Goal: Transaction & Acquisition: Download file/media

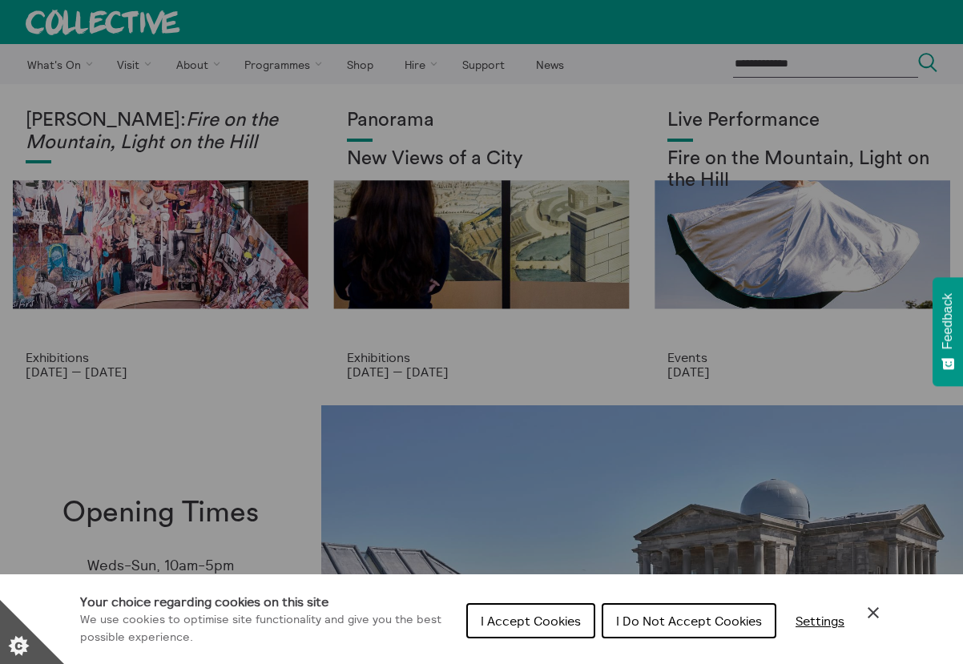
click at [419, 64] on div "Cookie preferences" at bounding box center [481, 332] width 963 height 664
click at [870, 608] on icon "Close Cookie Control" at bounding box center [872, 612] width 11 height 11
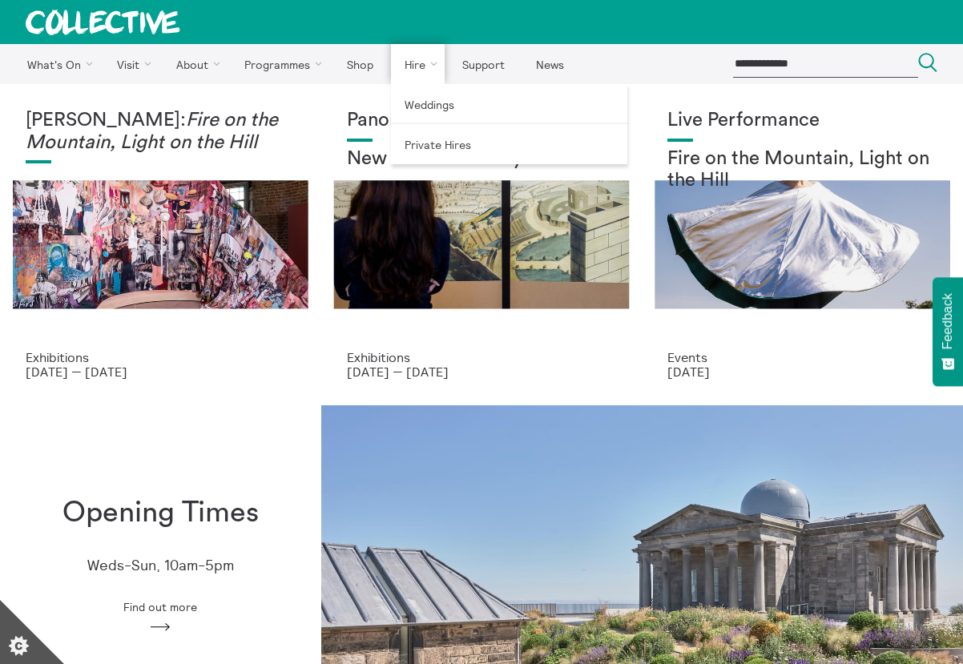
click at [420, 58] on link "Hire" at bounding box center [418, 64] width 54 height 40
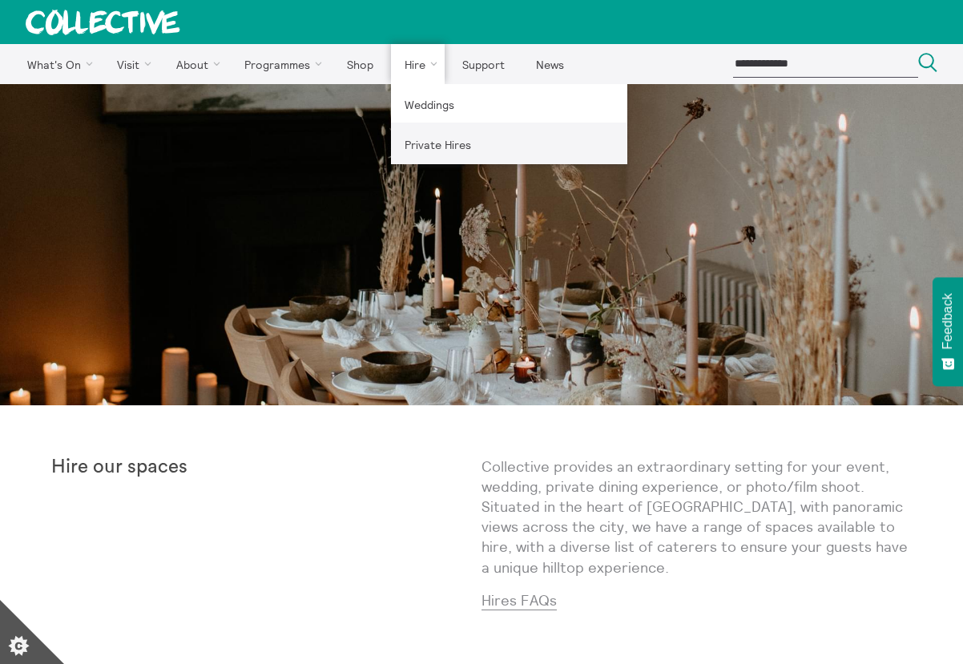
click at [431, 138] on link "Private Hires" at bounding box center [509, 144] width 236 height 40
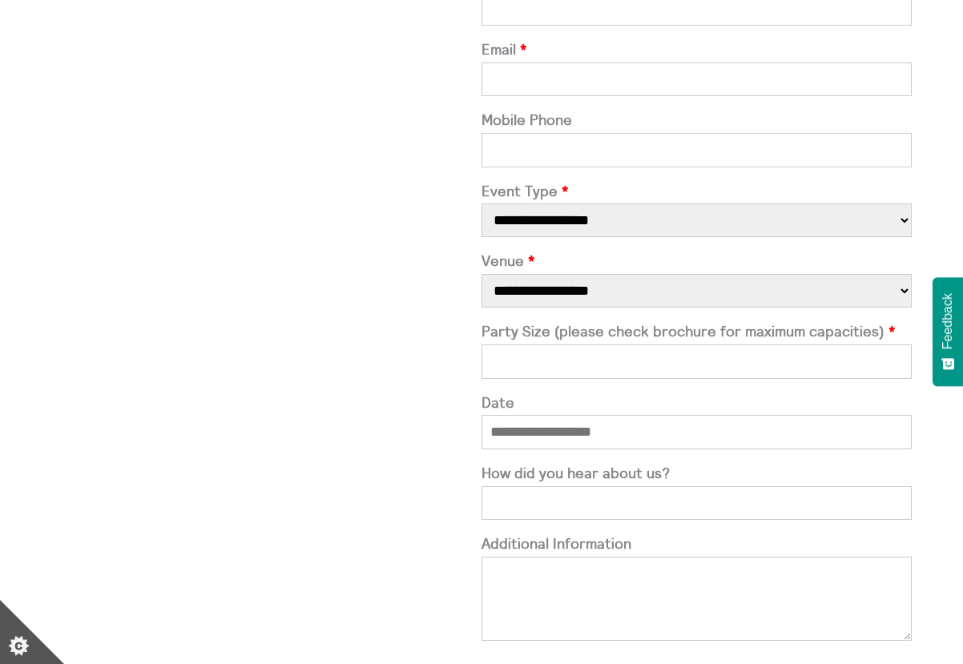
scroll to position [39, 0]
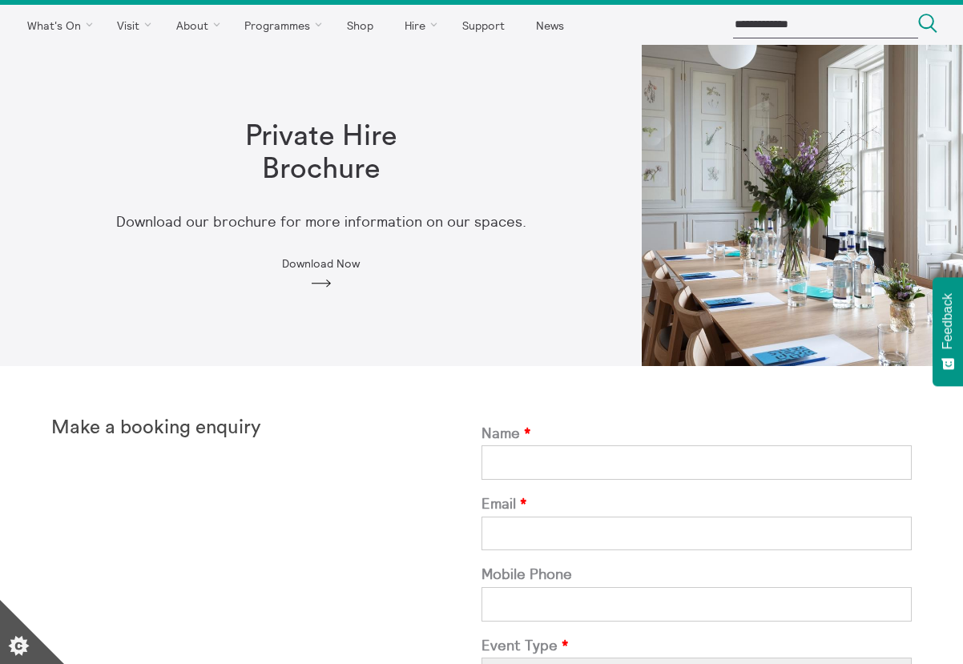
click at [318, 263] on span "Download Now" at bounding box center [321, 263] width 78 height 13
